Goal: Information Seeking & Learning: Learn about a topic

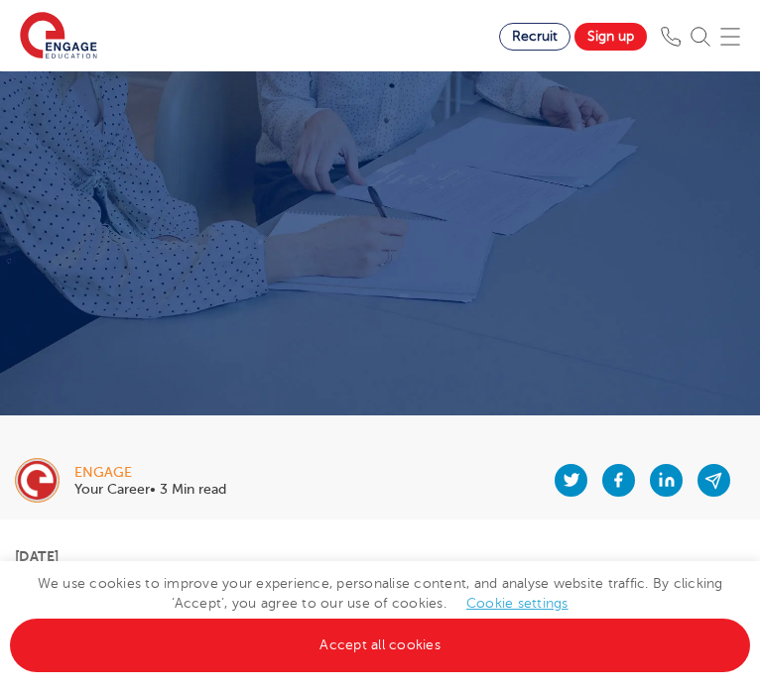
scroll to position [344, 0]
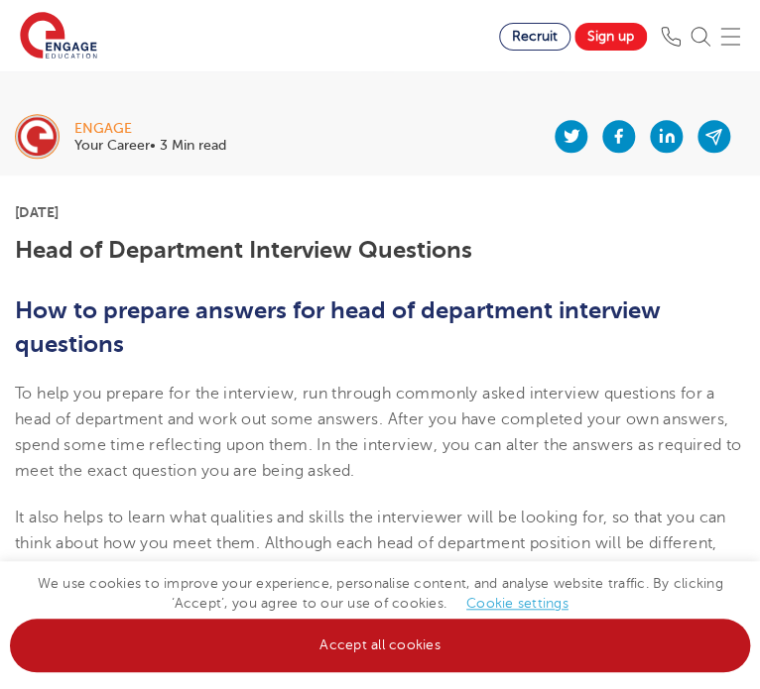
click at [362, 654] on link "Accept all cookies" at bounding box center [380, 646] width 740 height 54
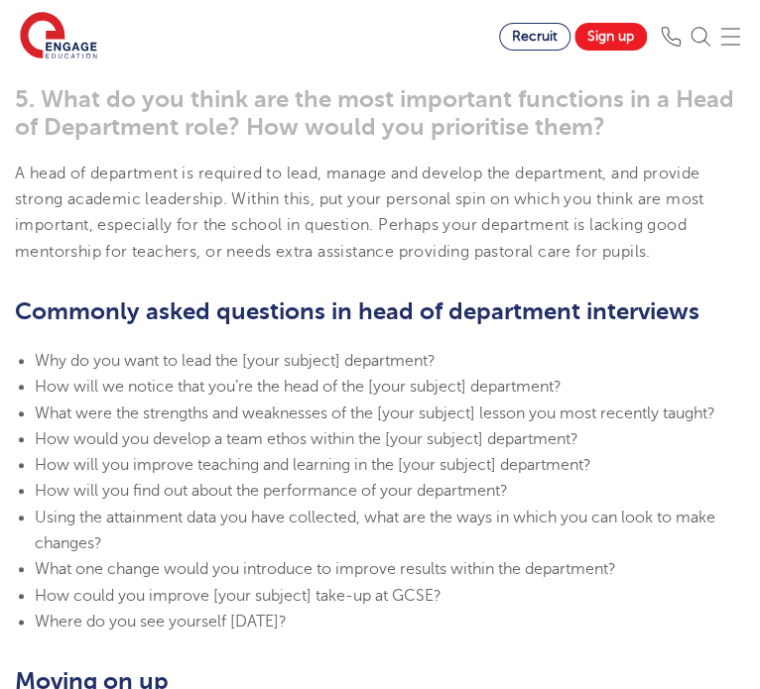
scroll to position [1990, 0]
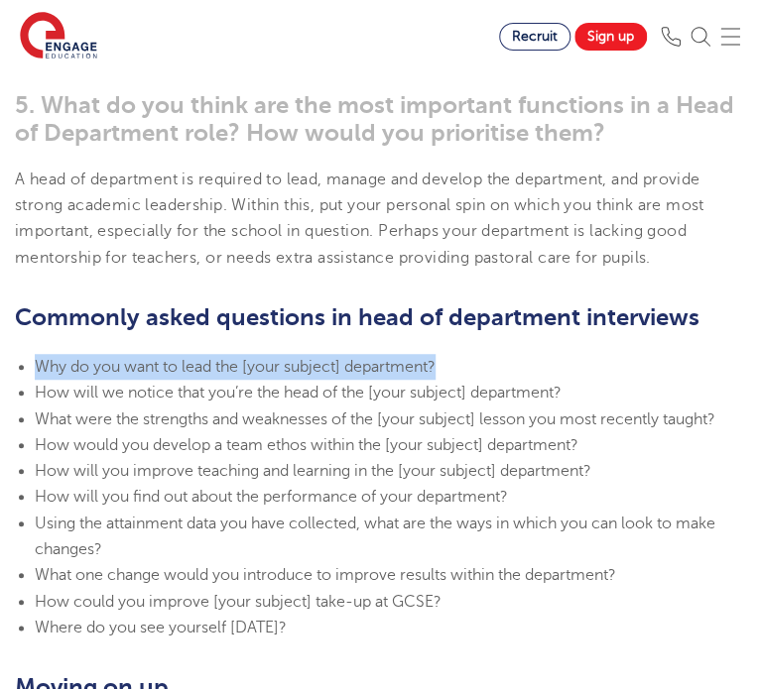
drag, startPoint x: 448, startPoint y: 365, endPoint x: 40, endPoint y: 366, distance: 408.7
click at [40, 366] on li "Why do you want to lead the [your subject] department?" at bounding box center [390, 367] width 710 height 26
copy span "Why do you want to lead the [your subject] department?"
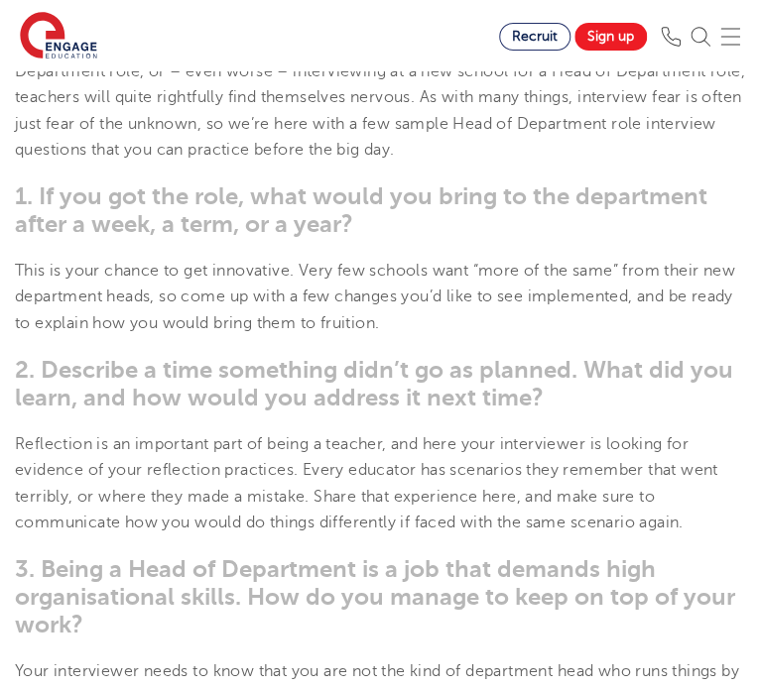
scroll to position [1011, 0]
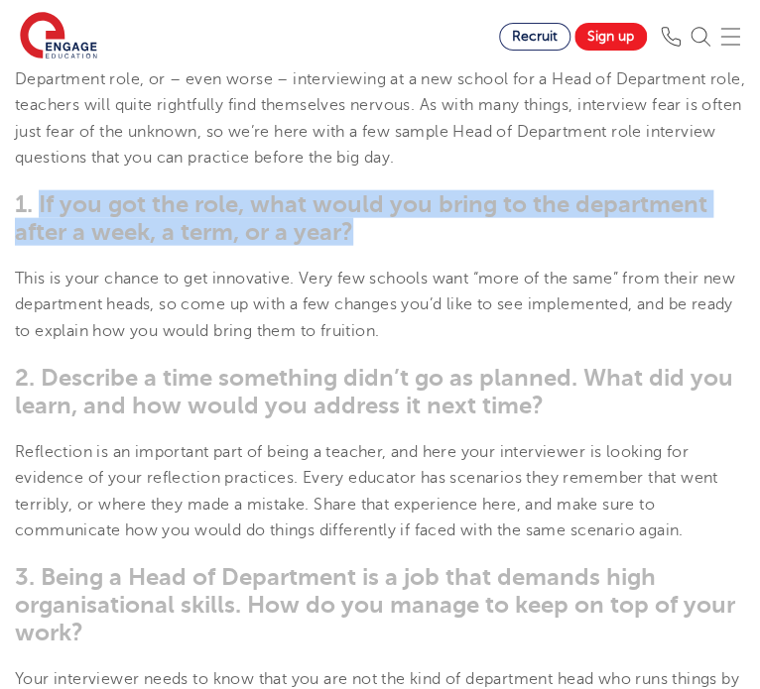
drag, startPoint x: 353, startPoint y: 234, endPoint x: 40, endPoint y: 206, distance: 314.7
click at [40, 206] on span "1. If you got the role, what would you bring to the department after a week, a …" at bounding box center [361, 218] width 692 height 56
copy span "If you got the role, what would you bring to the department after a week, a ter…"
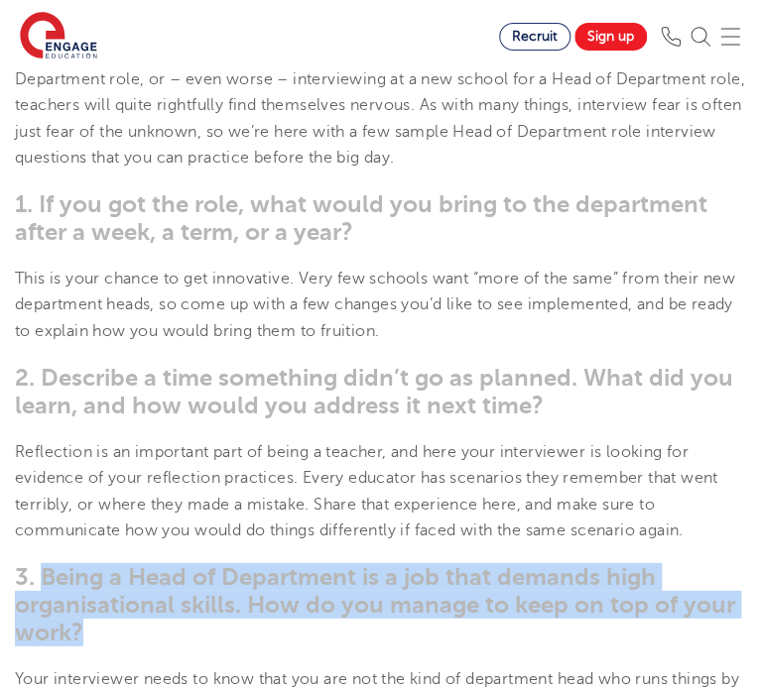
drag, startPoint x: 84, startPoint y: 632, endPoint x: 46, endPoint y: 583, distance: 62.1
click at [46, 583] on h3 "3. Being a Head of Department is a job that demands high organisational skills.…" at bounding box center [380, 604] width 730 height 83
copy span "Being a Head of Department is a job that demands high organisational skills. Ho…"
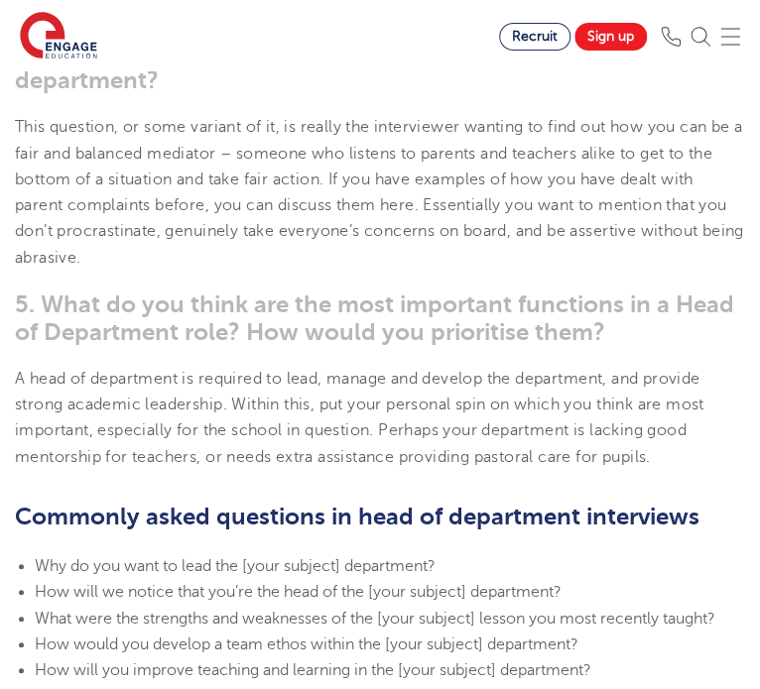
scroll to position [1787, 0]
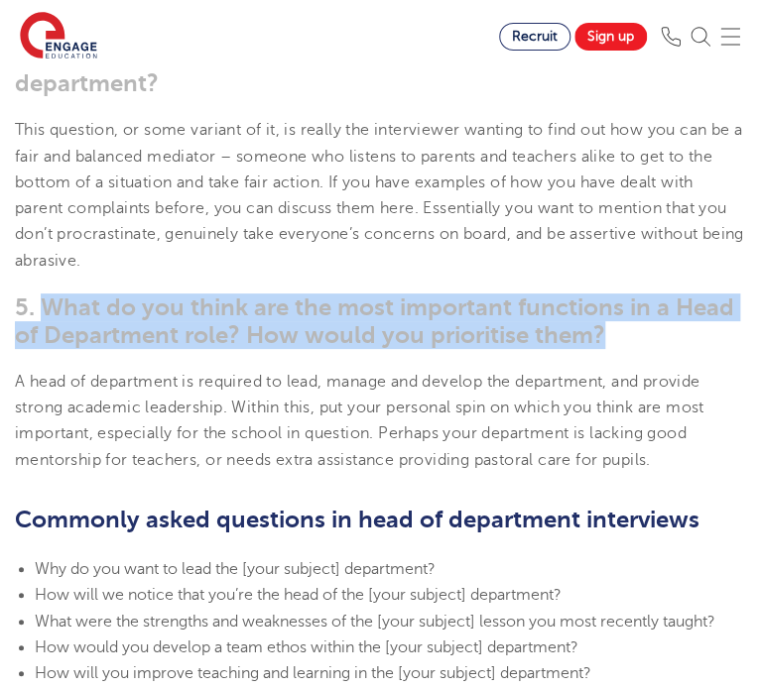
drag, startPoint x: 48, startPoint y: 299, endPoint x: 654, endPoint y: 328, distance: 606.8
click at [654, 328] on h3 "5. What do you think are the most important functions in a Head of Department r…" at bounding box center [380, 322] width 730 height 56
copy span "What do you think are the most important functions in a Head of Department role…"
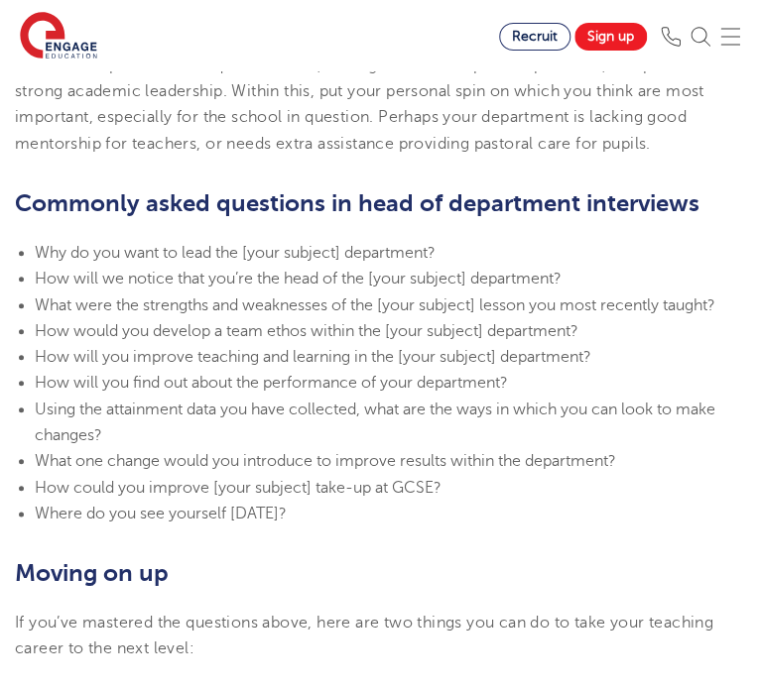
scroll to position [2143, 0]
